Goal: Task Accomplishment & Management: Use online tool/utility

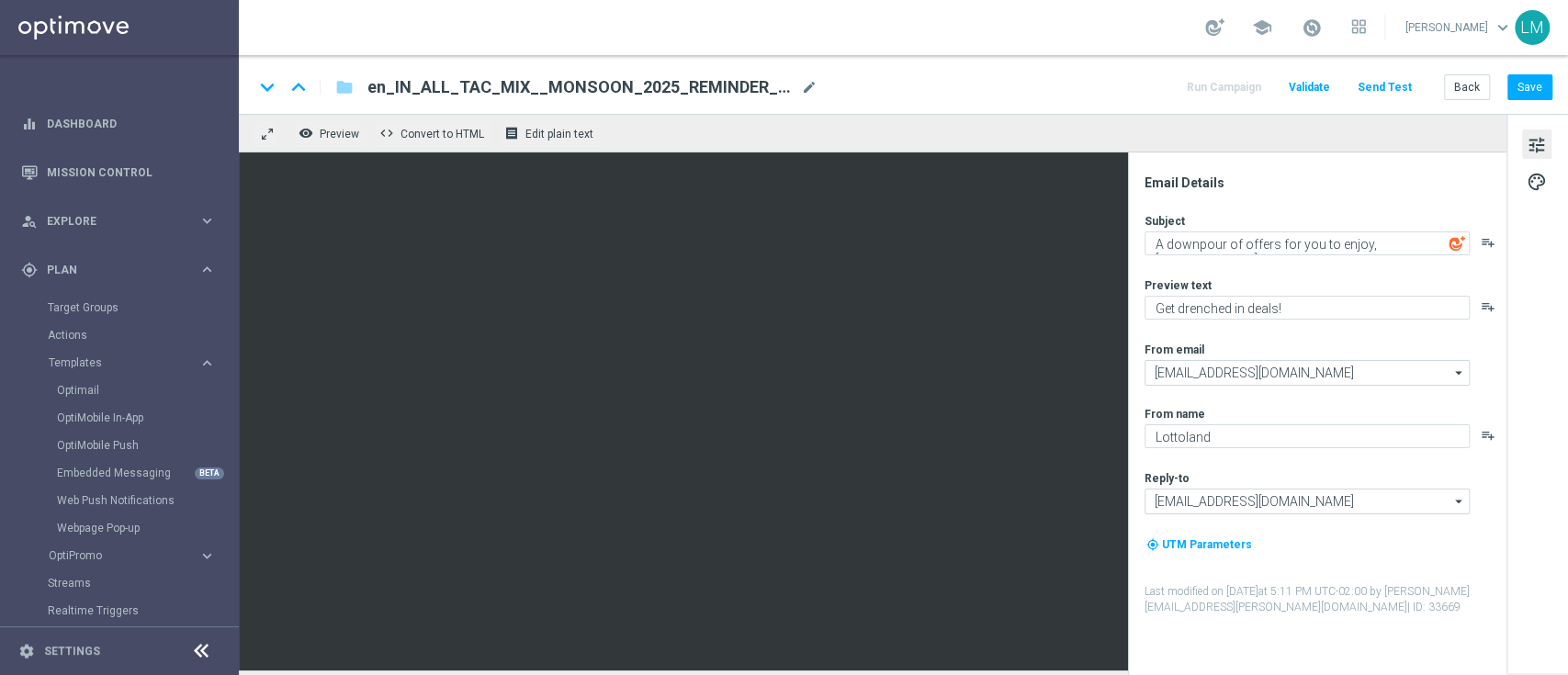
scroll to position [13, 0]
click at [1526, 92] on button "Save" at bounding box center [1530, 87] width 45 height 26
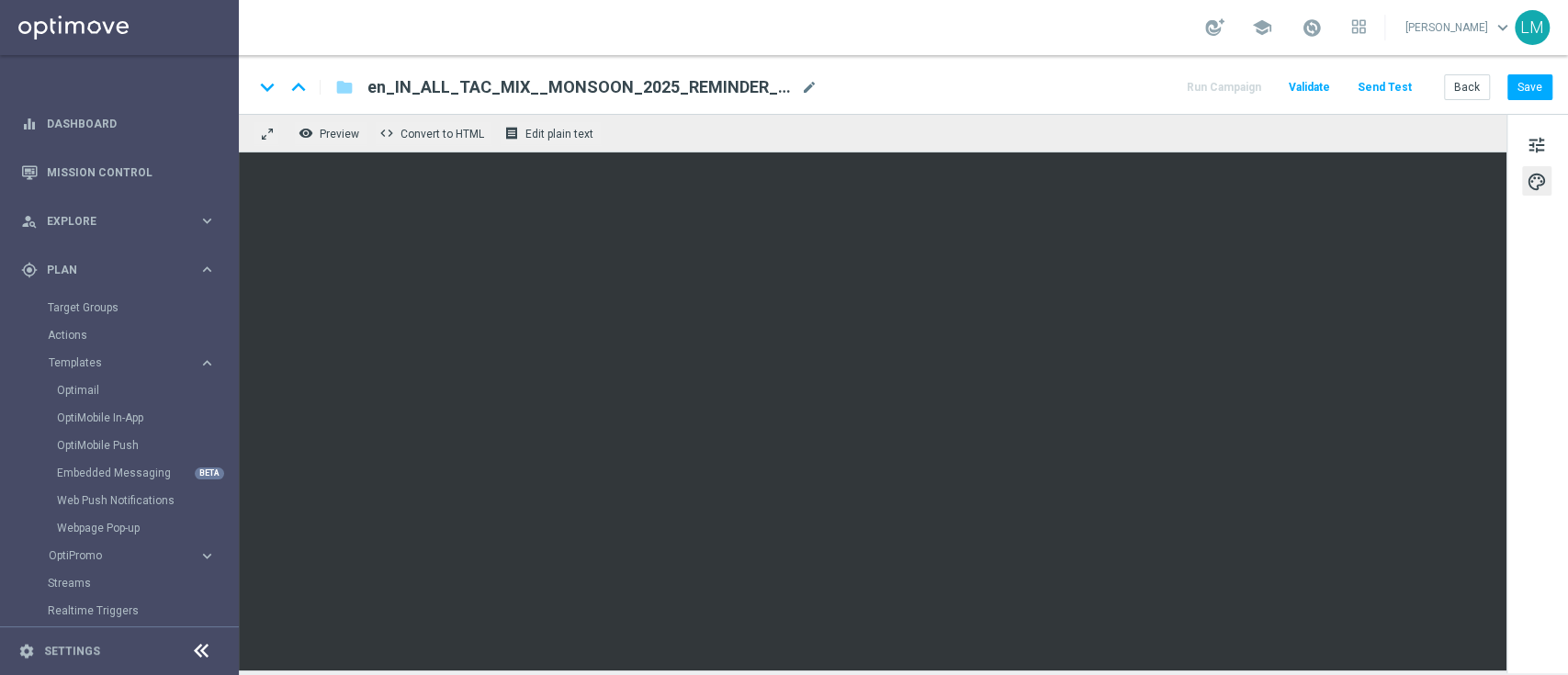
click at [1529, 73] on div "keyboard_arrow_down keyboard_arrow_up folder en_IN_ALL_TAC_MIX__MONSOON_2025_RE…" at bounding box center [903, 84] width 1329 height 59
click at [1529, 87] on button "Save" at bounding box center [1530, 87] width 45 height 26
click at [1390, 86] on button "Send Test" at bounding box center [1385, 87] width 59 height 25
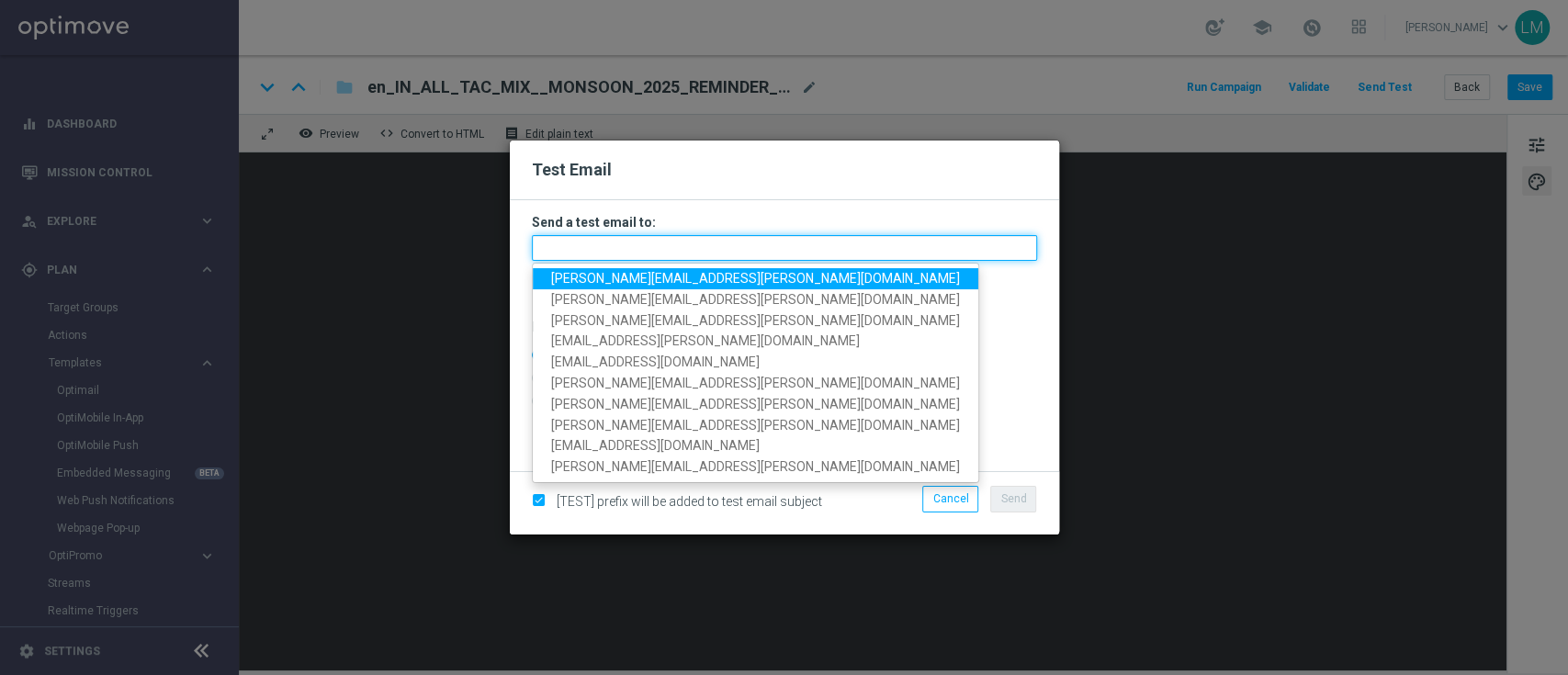
click at [768, 259] on input "text" at bounding box center [784, 248] width 506 height 26
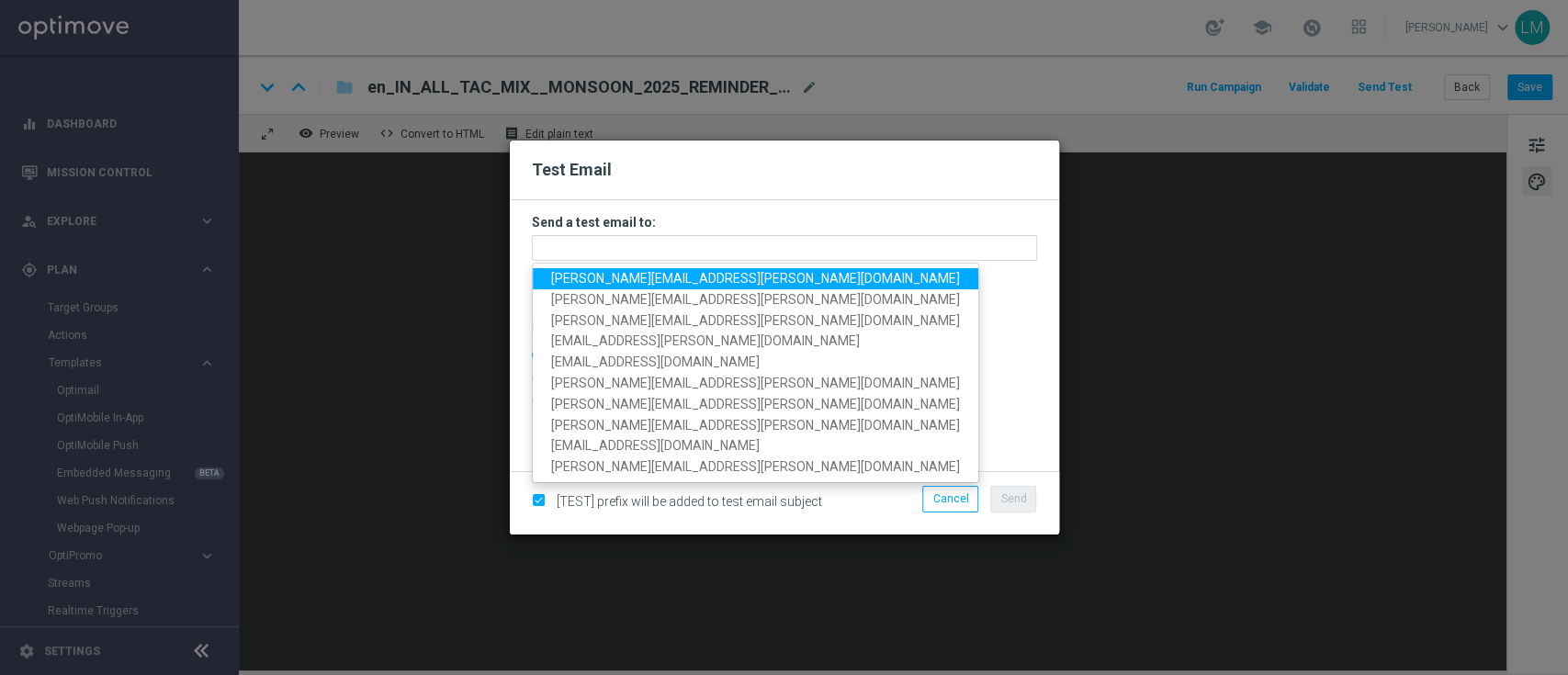
click at [651, 276] on span "[PERSON_NAME][EMAIL_ADDRESS][PERSON_NAME][DOMAIN_NAME]" at bounding box center [756, 279] width 409 height 15
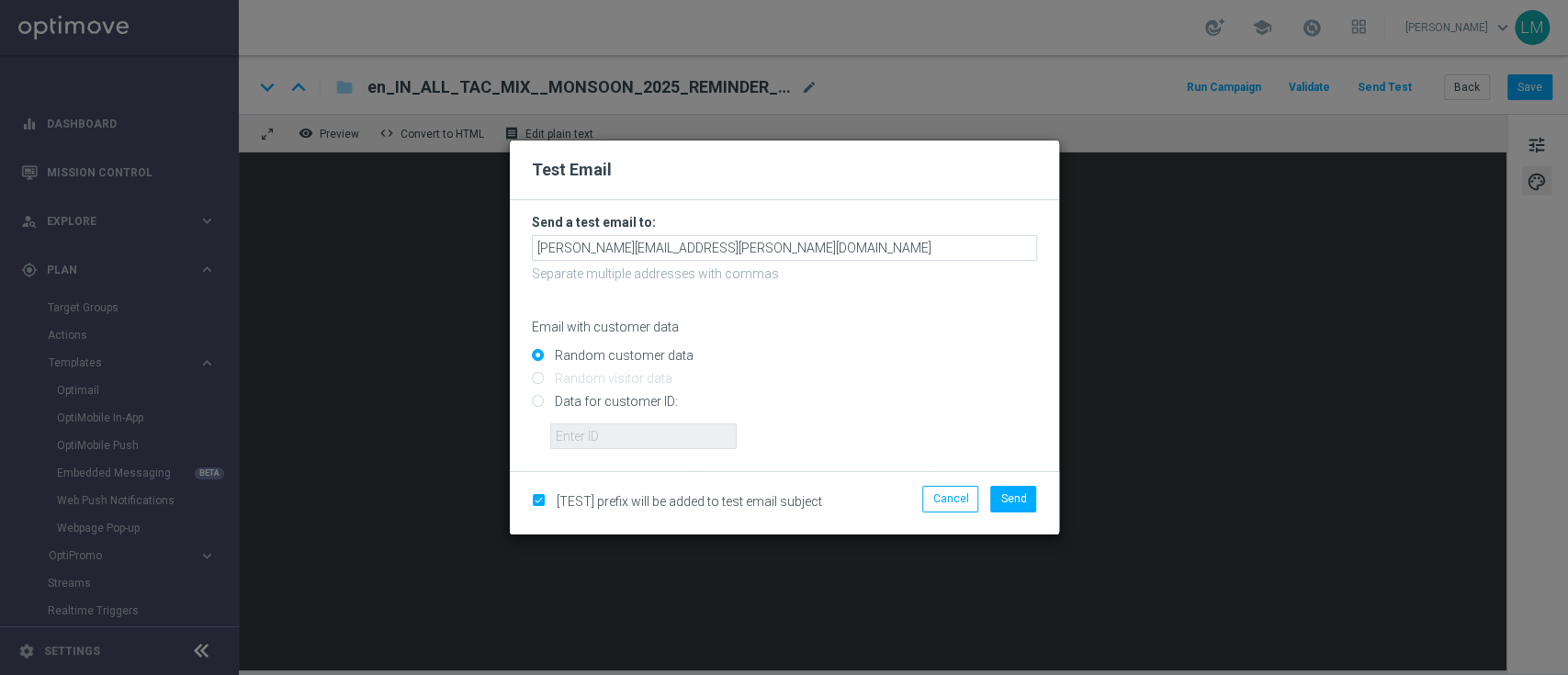
click at [742, 265] on form "Send a test email to: [PERSON_NAME][EMAIL_ADDRESS][PERSON_NAME][DOMAIN_NAME] Se…" at bounding box center [784, 331] width 506 height 235
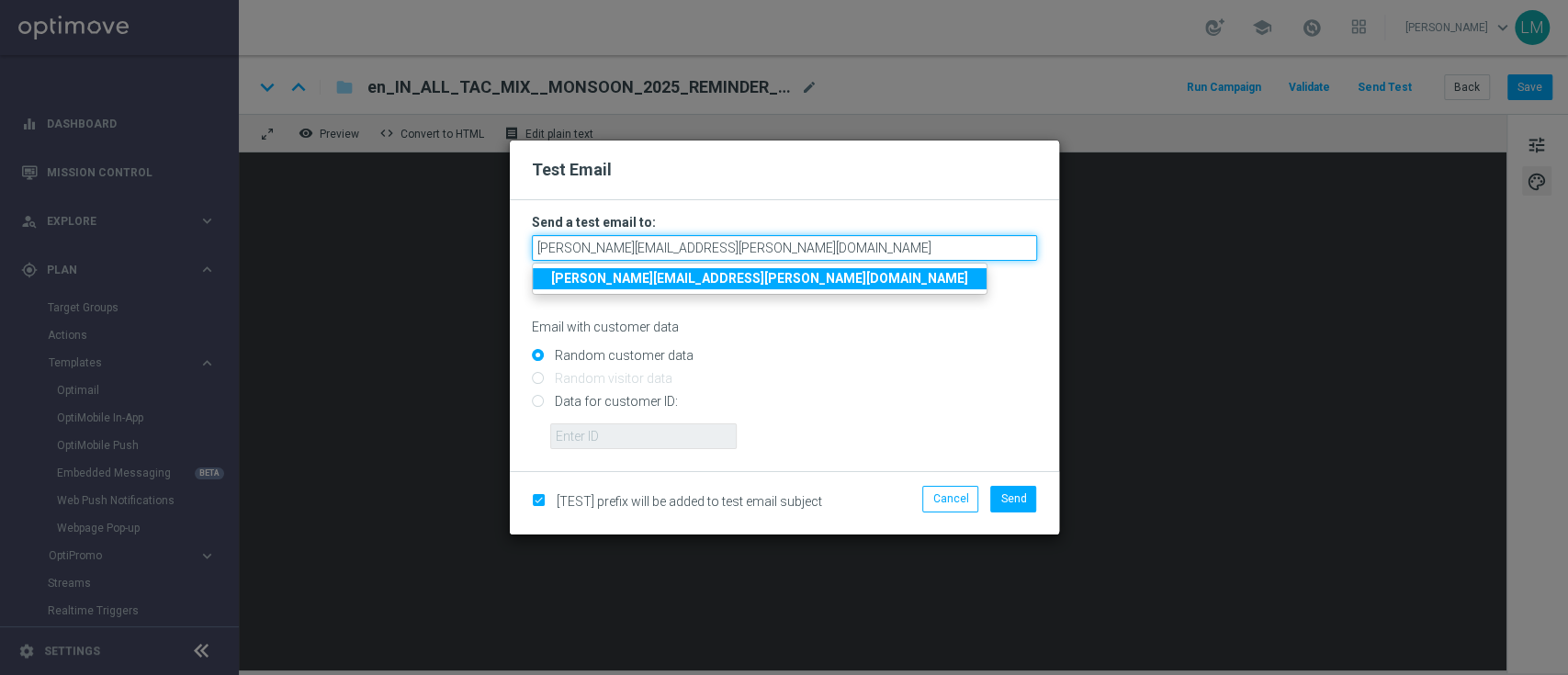
click at [748, 249] on input "[PERSON_NAME][EMAIL_ADDRESS][PERSON_NAME][DOMAIN_NAME]" at bounding box center [784, 248] width 506 height 26
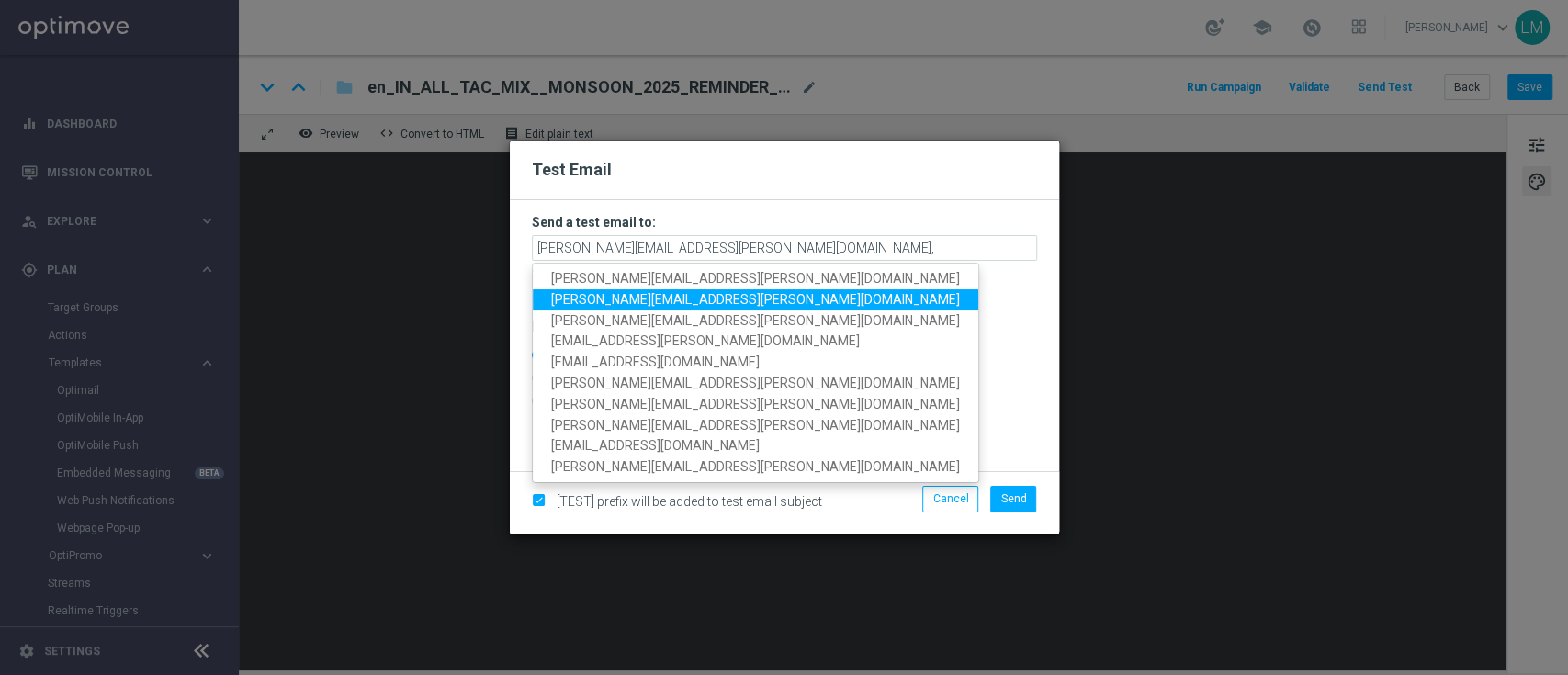
click at [651, 295] on span "[PERSON_NAME][EMAIL_ADDRESS][PERSON_NAME][DOMAIN_NAME]" at bounding box center [756, 299] width 409 height 15
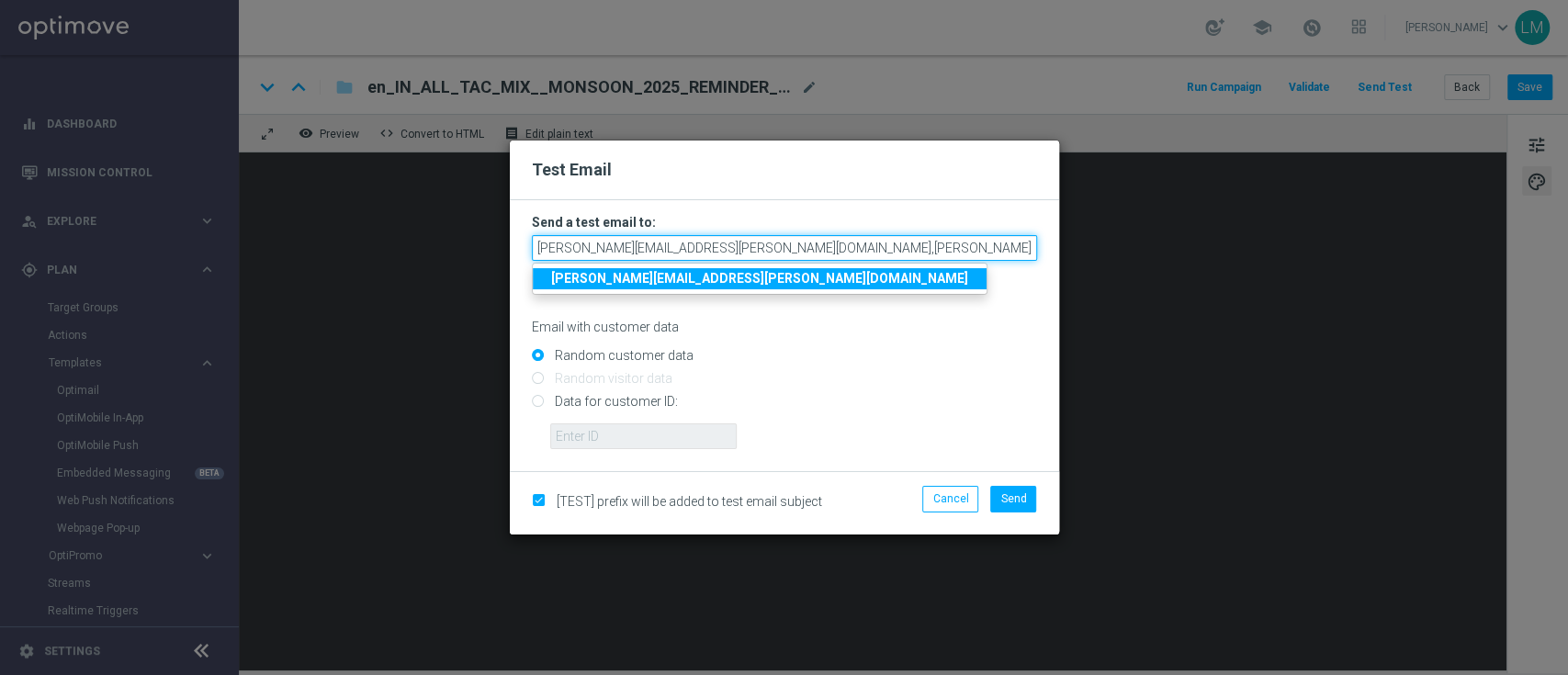
click at [963, 243] on input "[PERSON_NAME][EMAIL_ADDRESS][PERSON_NAME][DOMAIN_NAME],[PERSON_NAME][DOMAIN_NAM…" at bounding box center [784, 248] width 506 height 26
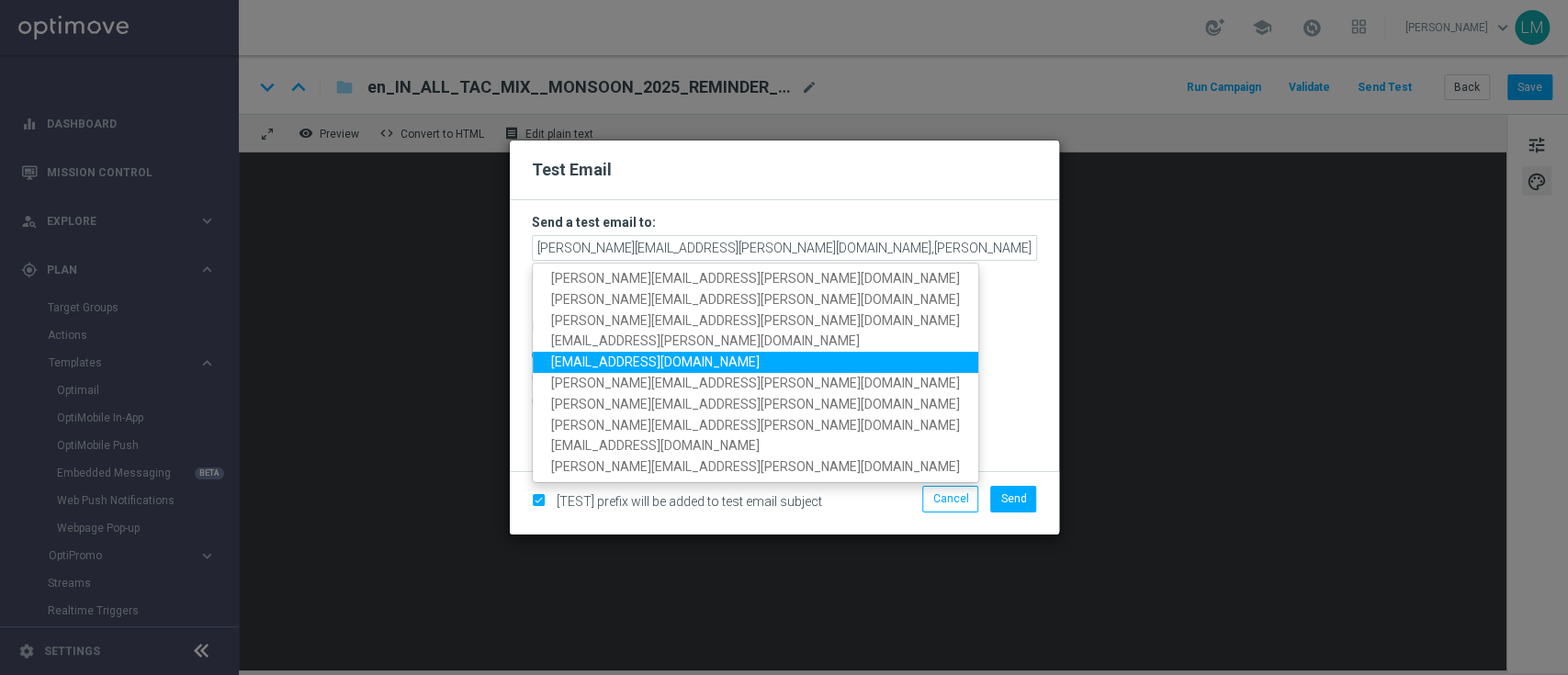
click at [626, 368] on span "[EMAIL_ADDRESS][DOMAIN_NAME]" at bounding box center [655, 363] width 208 height 15
type input "[PERSON_NAME][EMAIL_ADDRESS][PERSON_NAME][DOMAIN_NAME],[PERSON_NAME][DOMAIN_NAM…"
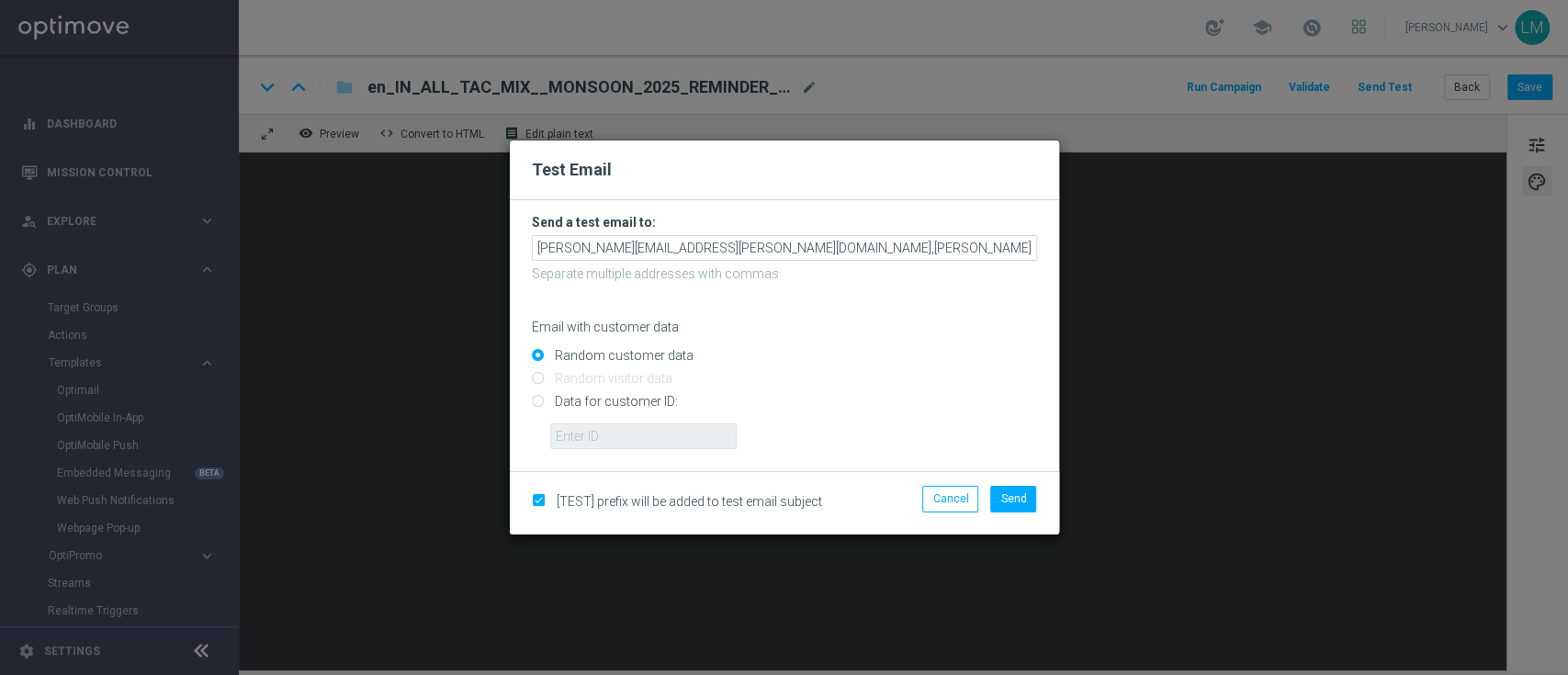
click at [585, 398] on input "Data for customer ID:" at bounding box center [784, 410] width 506 height 26
radio input "true"
click at [612, 446] on form "Send a test email to: [PERSON_NAME][EMAIL_ADDRESS][PERSON_NAME][DOMAIN_NAME],[P…" at bounding box center [784, 336] width 549 height 271
click at [612, 446] on input "text" at bounding box center [643, 437] width 187 height 26
type input "10505907"
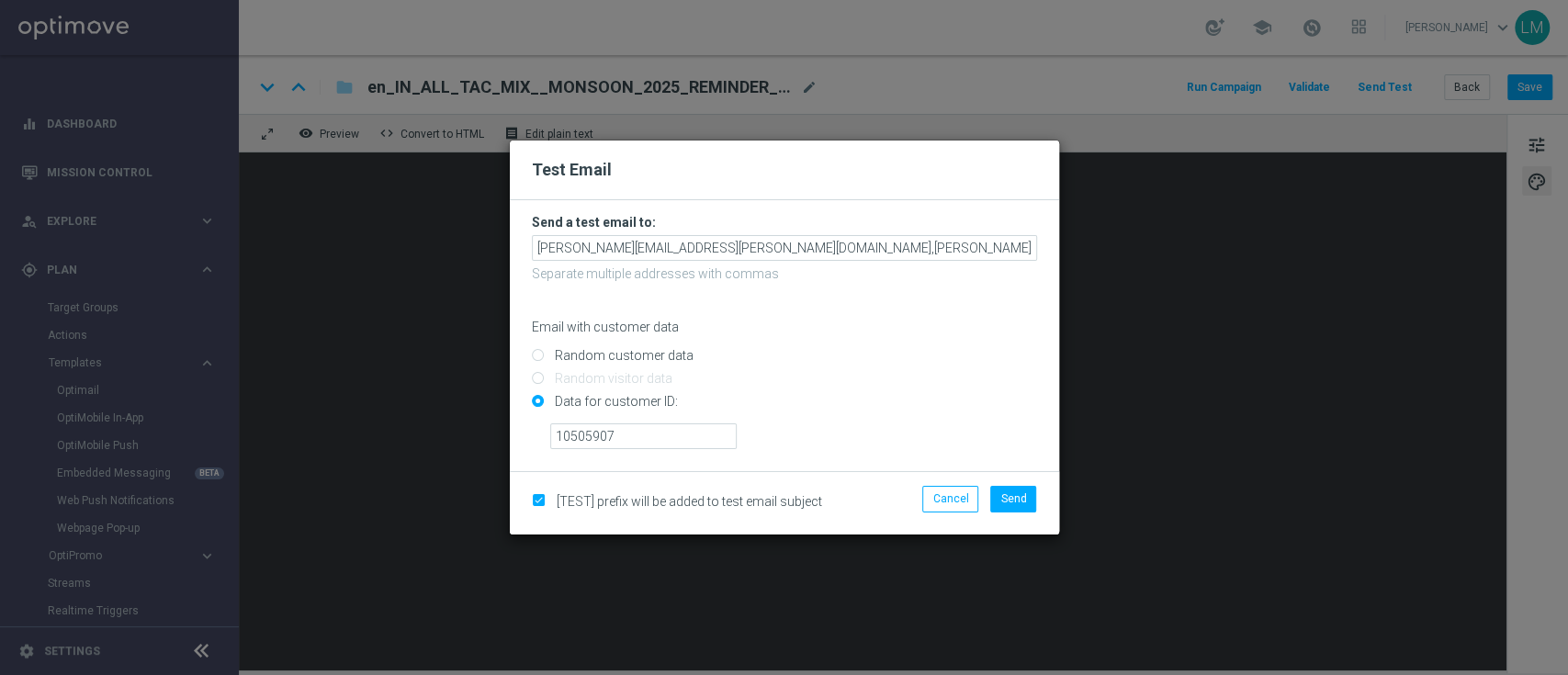
click at [670, 361] on input "Random customer data" at bounding box center [784, 364] width 506 height 26
radio input "true"
click at [1014, 504] on span "Send" at bounding box center [1013, 499] width 26 height 13
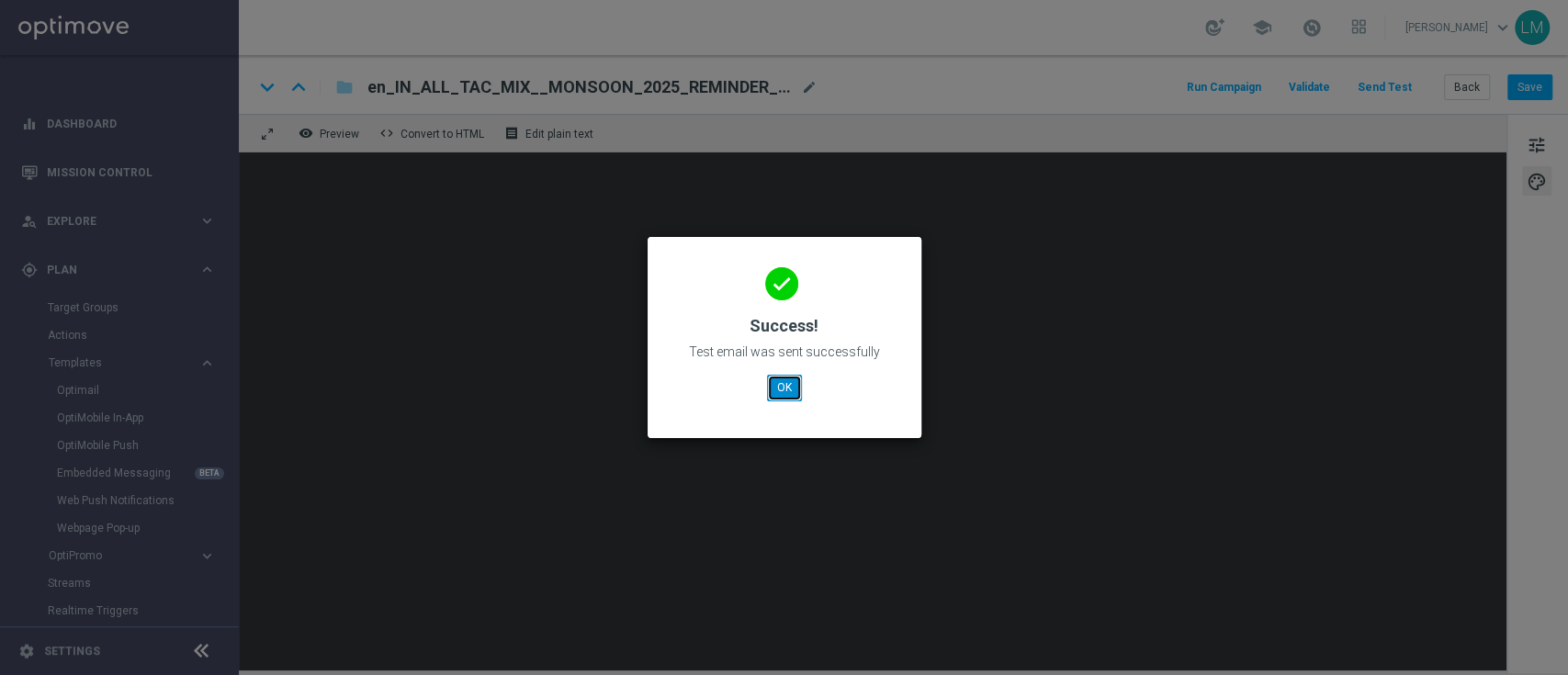
click at [784, 392] on button "OK" at bounding box center [784, 388] width 35 height 26
